Goal: Find specific page/section: Find specific page/section

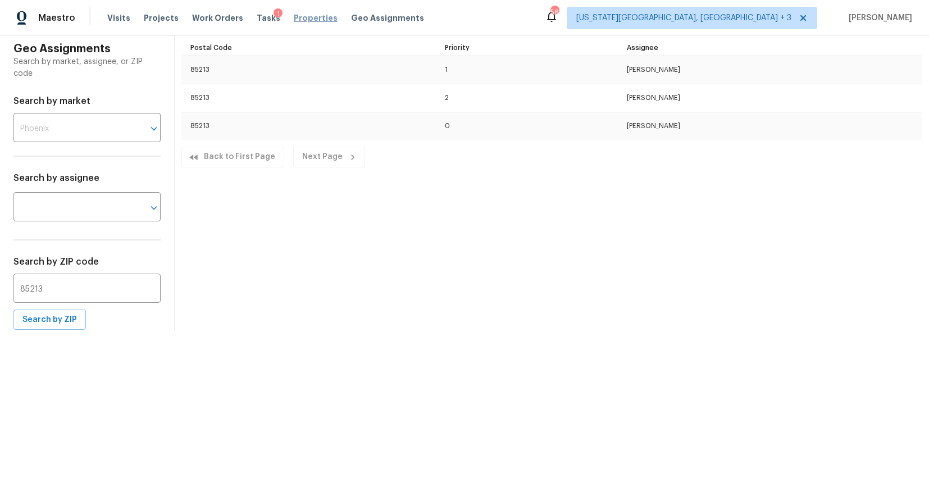
click at [301, 18] on span "Properties" at bounding box center [316, 17] width 44 height 11
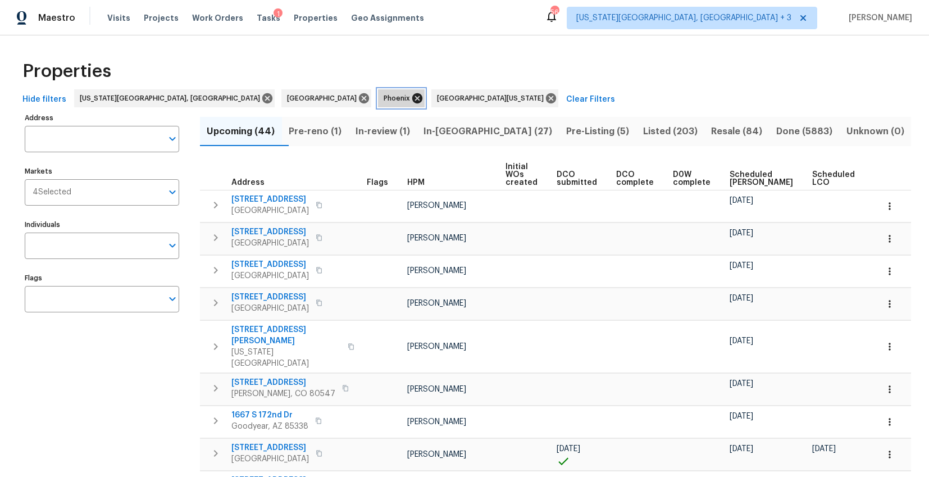
click at [411, 100] on icon at bounding box center [417, 98] width 12 height 12
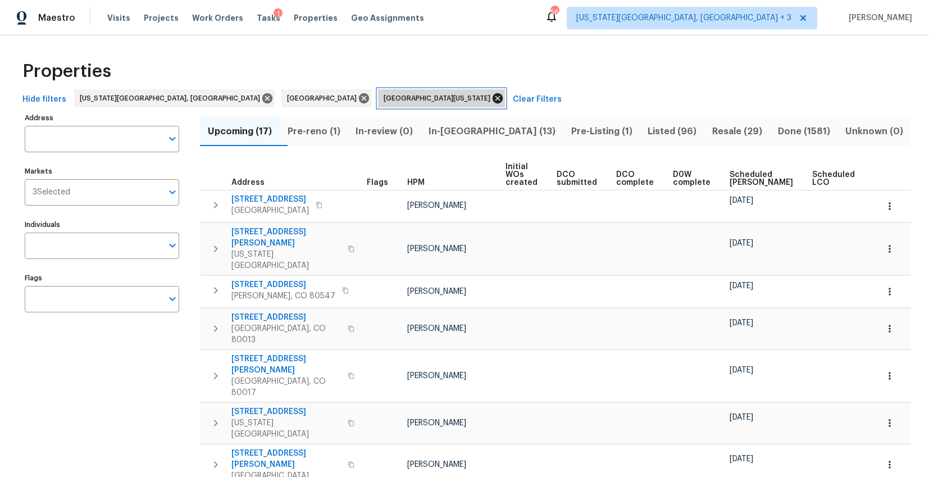
click at [493, 98] on icon at bounding box center [498, 98] width 10 height 10
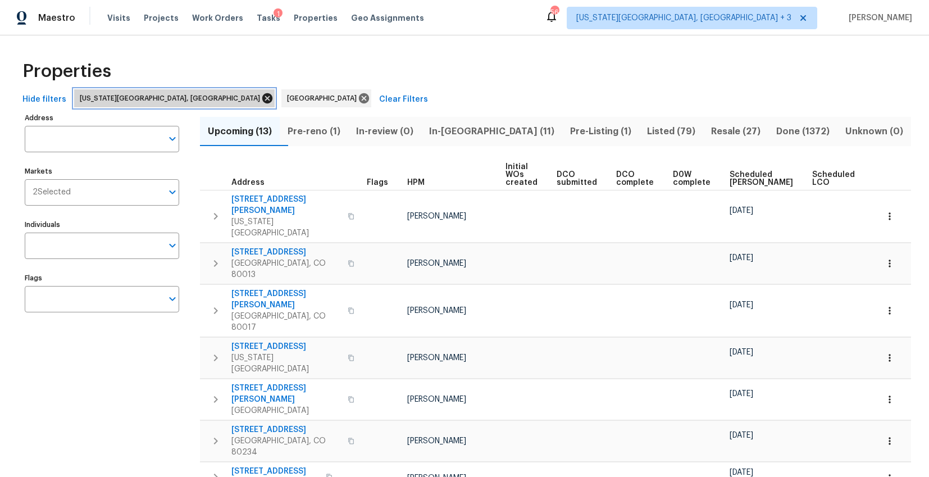
click at [261, 98] on icon at bounding box center [267, 98] width 12 height 12
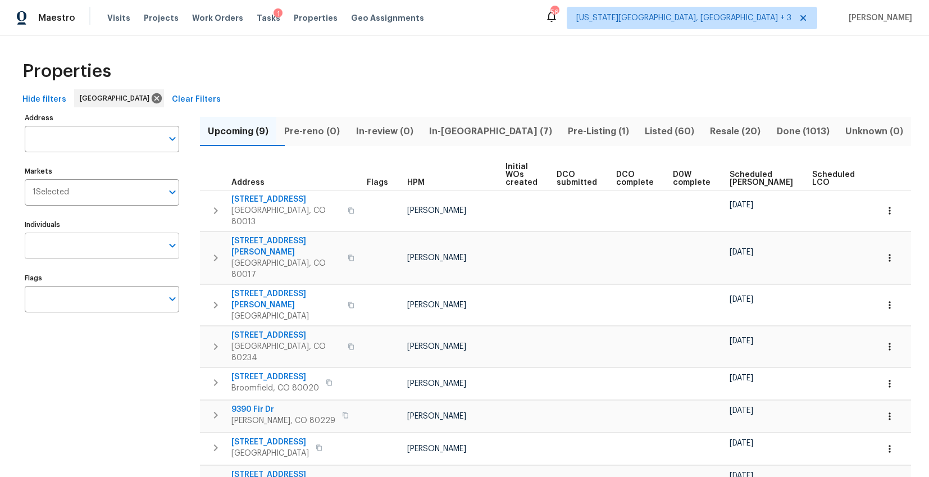
click at [77, 243] on input "Individuals" at bounding box center [94, 246] width 138 height 26
type input "[PERSON_NAME]"
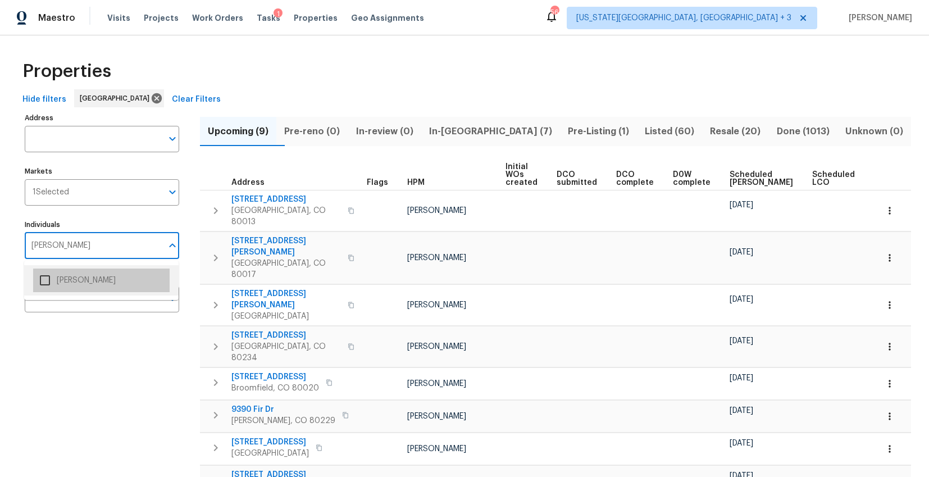
click at [75, 289] on li "[PERSON_NAME]" at bounding box center [101, 281] width 137 height 24
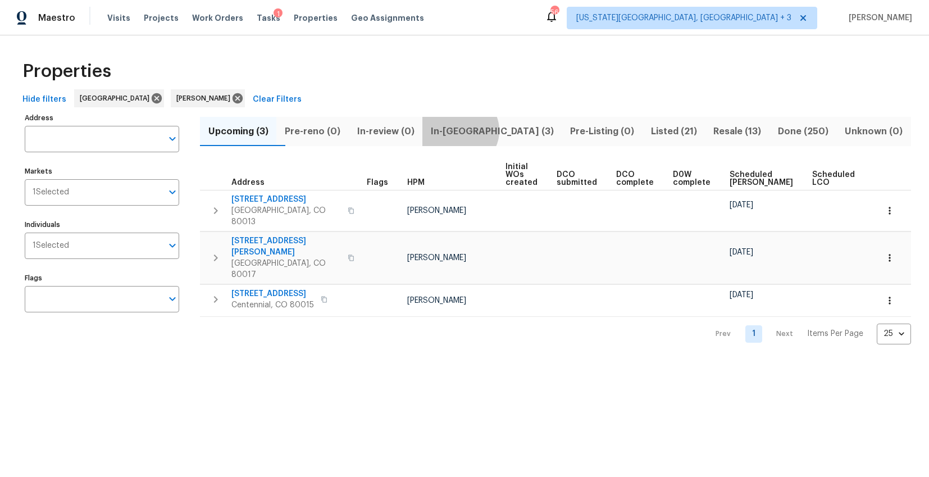
click at [482, 130] on span "In-[GEOGRAPHIC_DATA] (3)" at bounding box center [492, 132] width 126 height 16
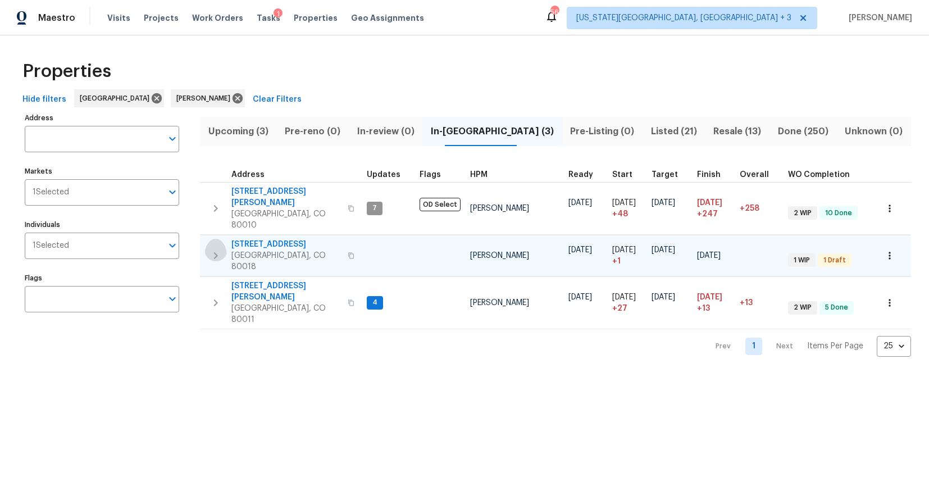
click at [220, 249] on icon "button" at bounding box center [215, 255] width 13 height 13
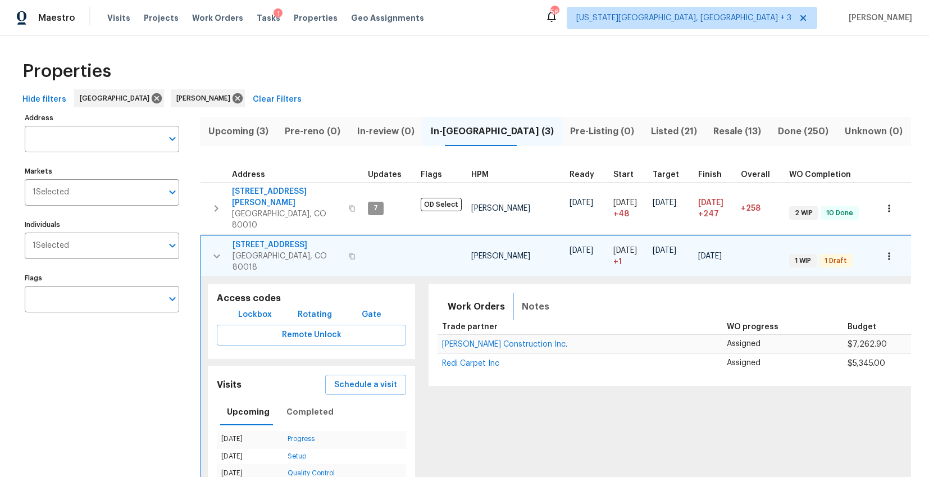
click at [541, 299] on span "Notes" at bounding box center [536, 307] width 28 height 16
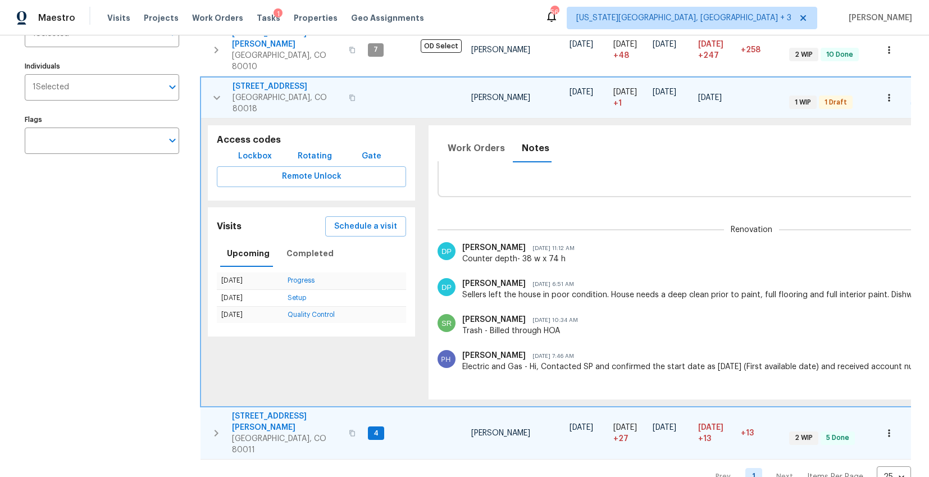
click at [215, 427] on icon "button" at bounding box center [216, 433] width 13 height 13
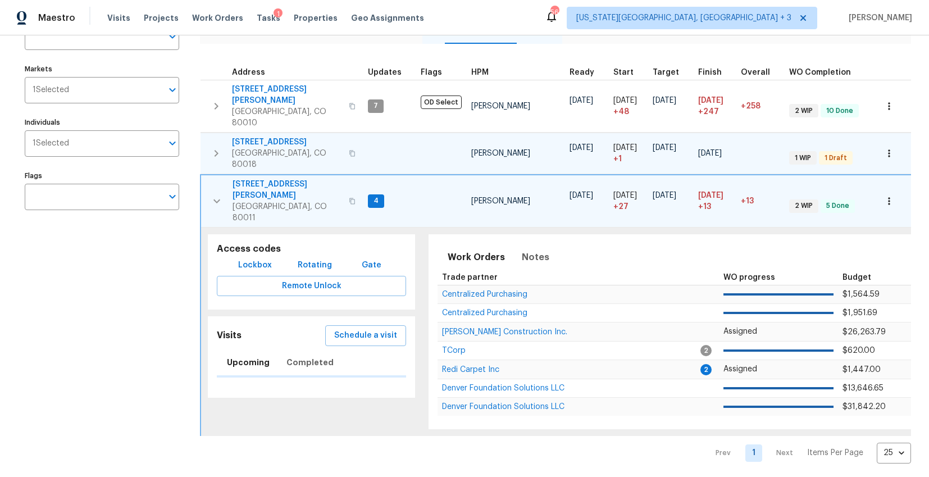
scroll to position [79, 0]
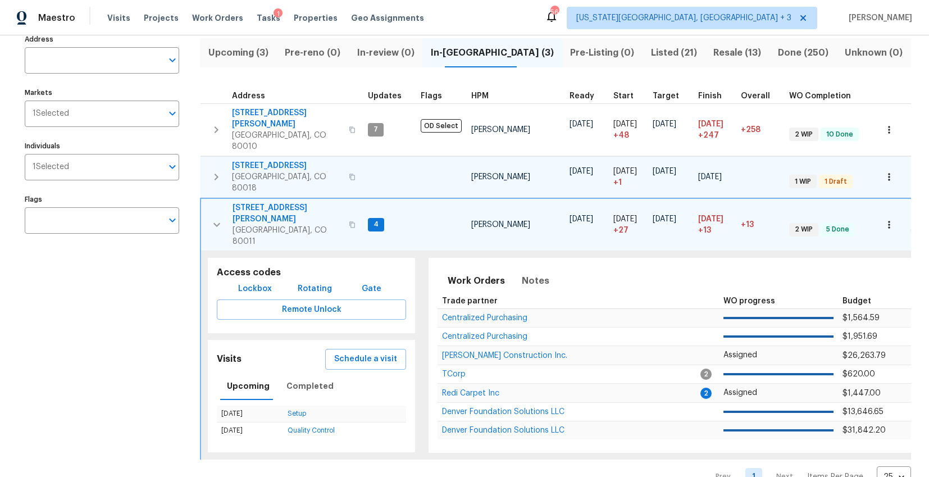
click at [46, 321] on div "Address Address Markets 1 Selected Markets Individuals 1 Selected Individuals F…" at bounding box center [109, 259] width 169 height 456
